Goal: Browse casually: Explore the website without a specific task or goal

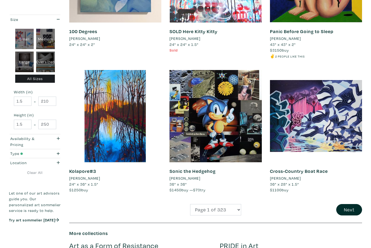
scroll to position [1000, 0]
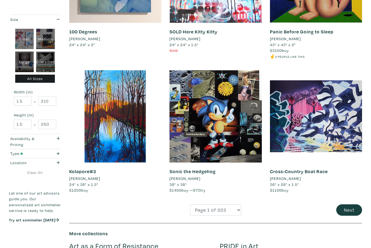
click at [349, 207] on button "Next" at bounding box center [349, 211] width 26 height 12
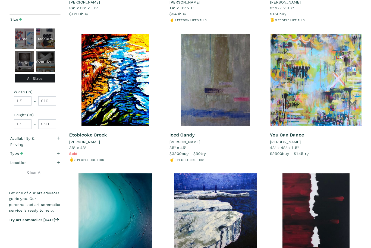
scroll to position [750, 0]
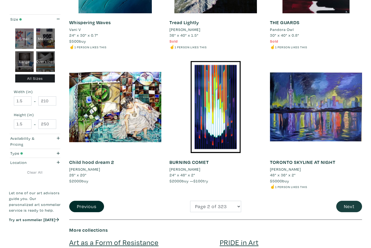
click at [350, 202] on button "Next" at bounding box center [349, 207] width 26 height 12
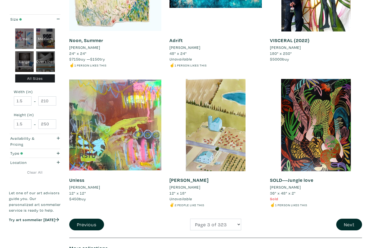
scroll to position [992, 0]
click at [347, 223] on button "Next" at bounding box center [349, 225] width 26 height 12
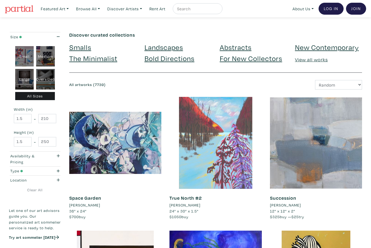
click at [231, 164] on div at bounding box center [216, 143] width 92 height 92
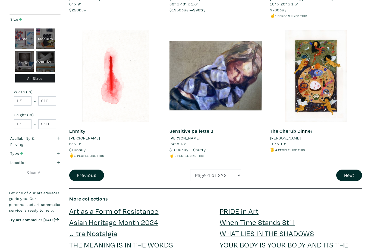
scroll to position [1027, 0]
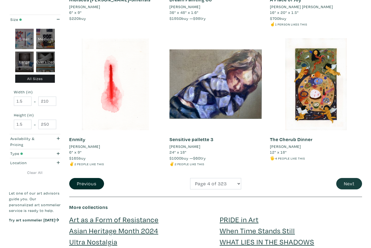
click at [344, 180] on button "Next" at bounding box center [349, 184] width 26 height 12
